Goal: Task Accomplishment & Management: Use online tool/utility

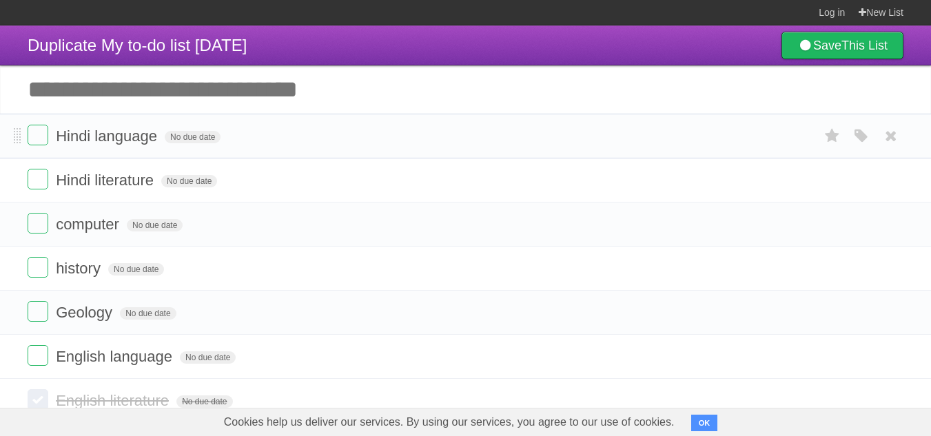
click at [39, 147] on form "Hindi language No due date White Red Blue Green Purple Orange" at bounding box center [466, 136] width 876 height 23
click at [43, 134] on label at bounding box center [38, 135] width 21 height 21
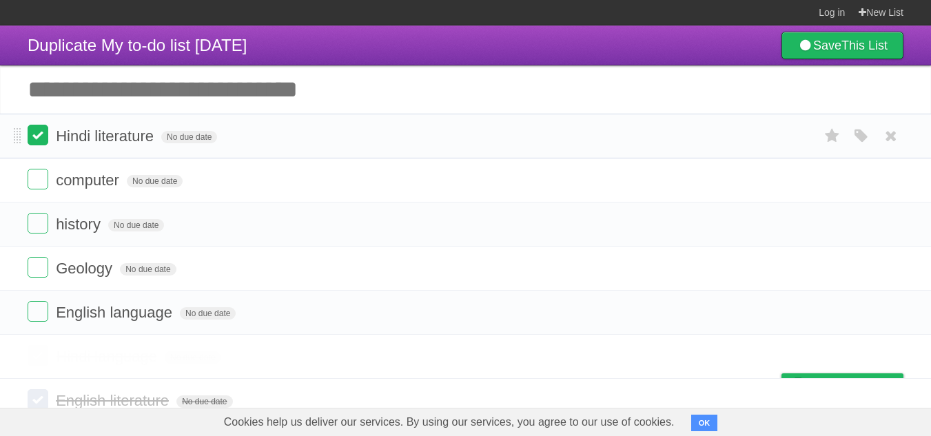
click at [31, 188] on ul "Hindi literature No due date White Red Blue Green Purple Orange computer No due…" at bounding box center [465, 224] width 931 height 221
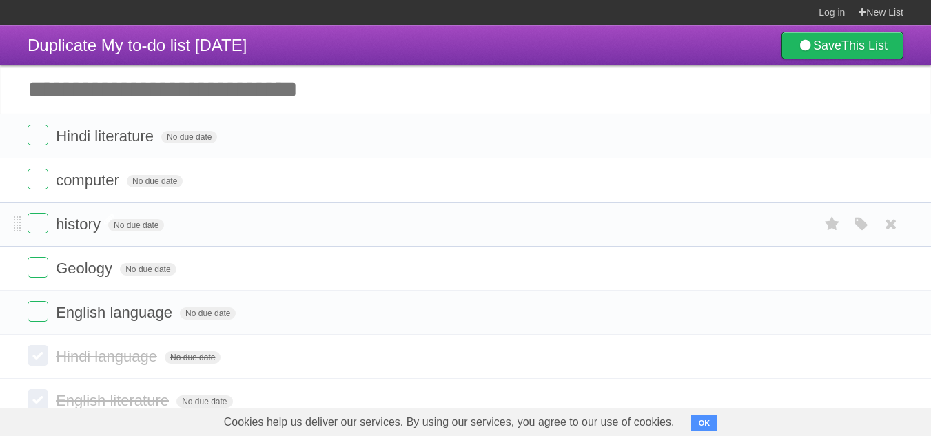
click at [61, 229] on span "history" at bounding box center [80, 224] width 48 height 17
click at [35, 130] on label at bounding box center [38, 135] width 21 height 21
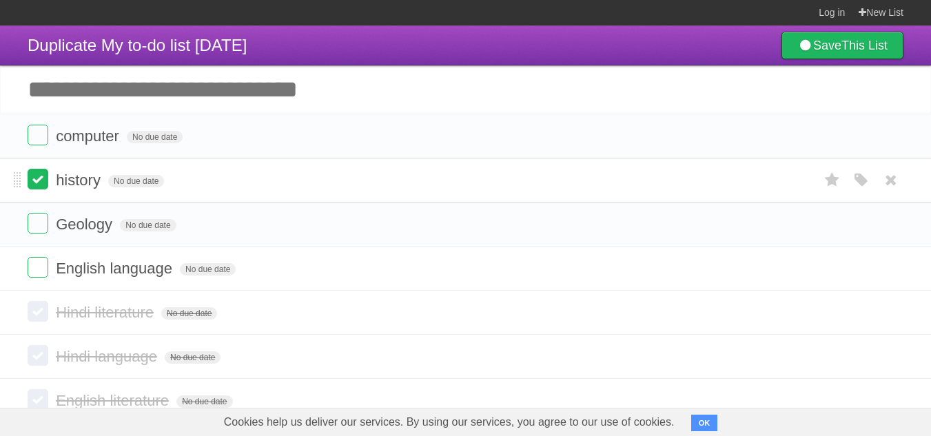
click at [39, 174] on label at bounding box center [38, 179] width 21 height 21
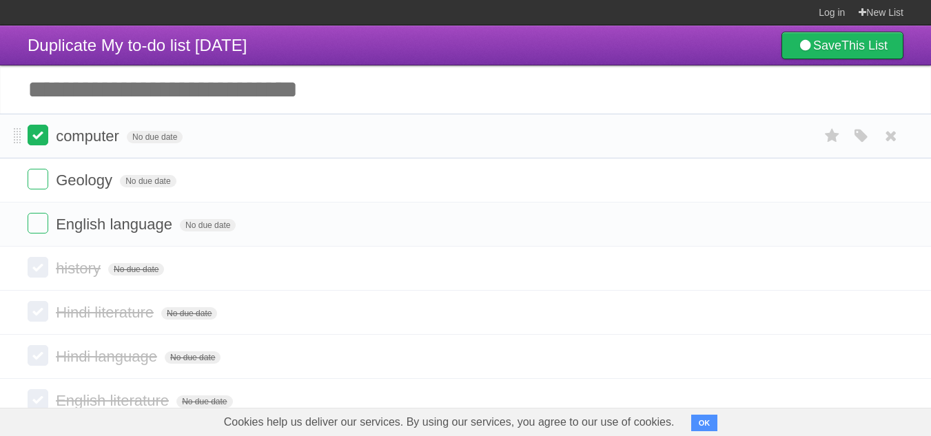
click at [38, 140] on label at bounding box center [38, 135] width 21 height 21
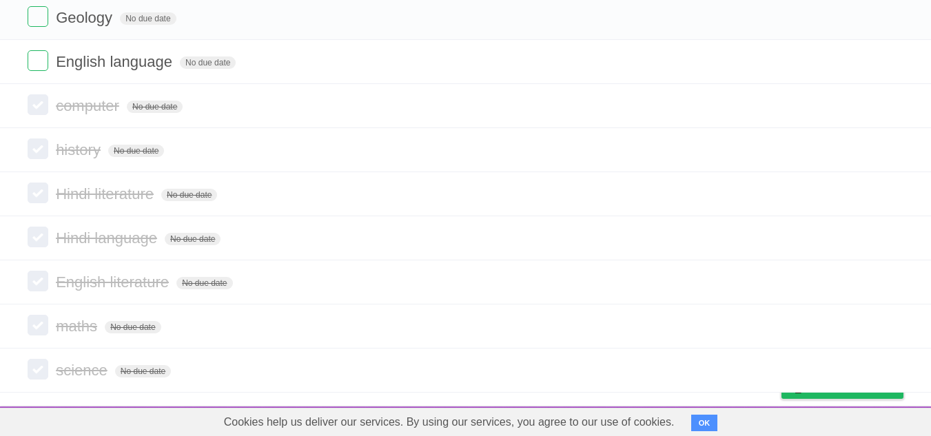
scroll to position [123, 0]
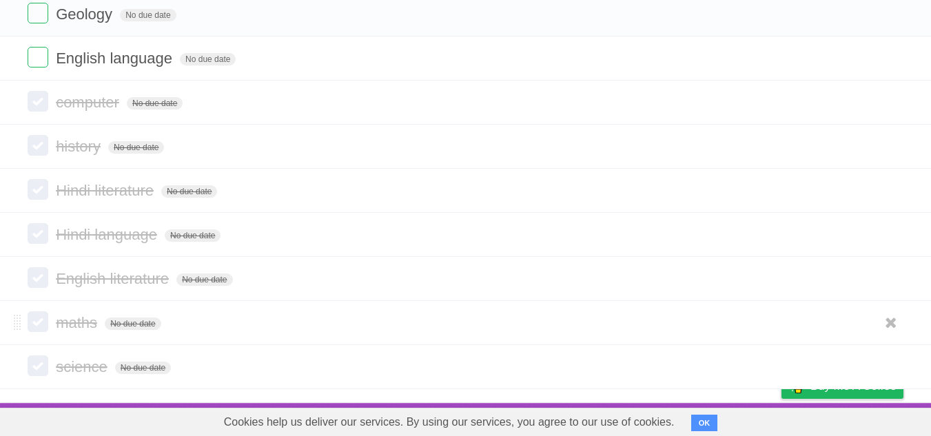
click at [36, 317] on label at bounding box center [38, 322] width 21 height 21
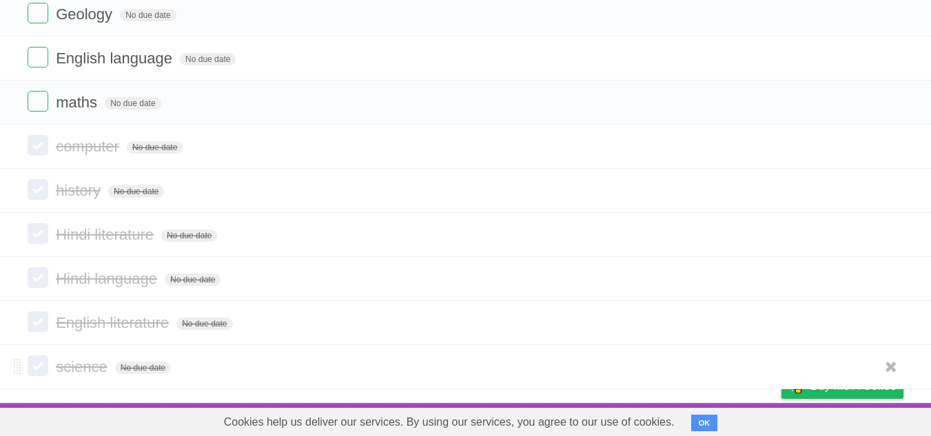
click at [36, 367] on label at bounding box center [38, 366] width 21 height 21
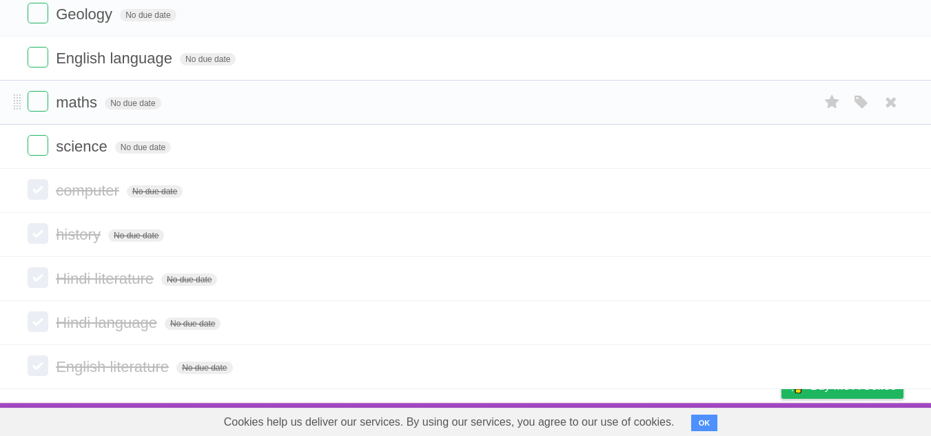
click at [65, 116] on li "maths No due date White Red Blue Green Purple Orange" at bounding box center [465, 102] width 931 height 45
